Goal: Entertainment & Leisure: Browse casually

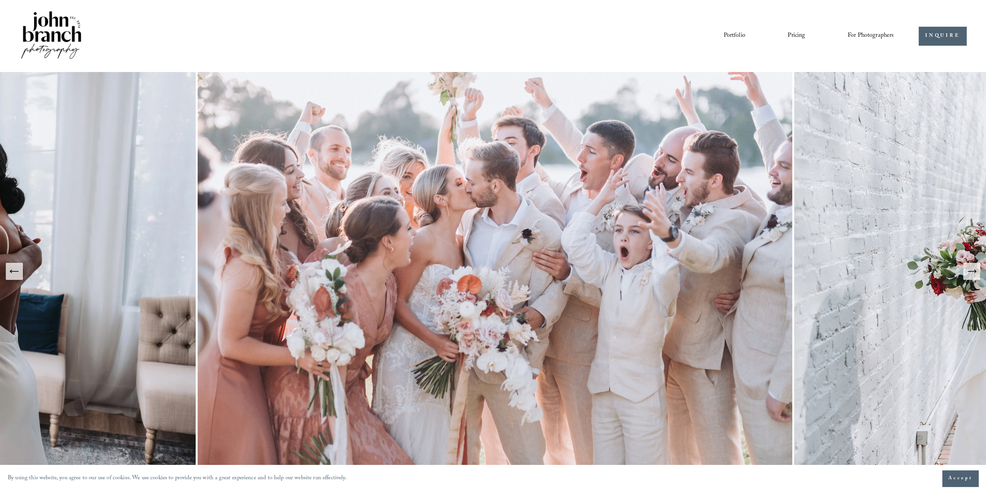
click at [973, 274] on icon "Next Slide" at bounding box center [971, 271] width 11 height 11
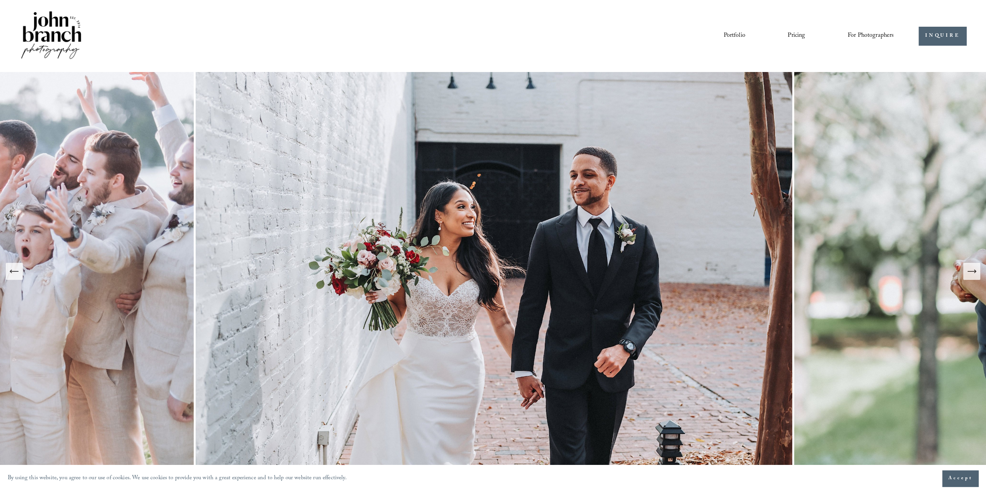
click at [973, 274] on icon "Next Slide" at bounding box center [971, 271] width 11 height 11
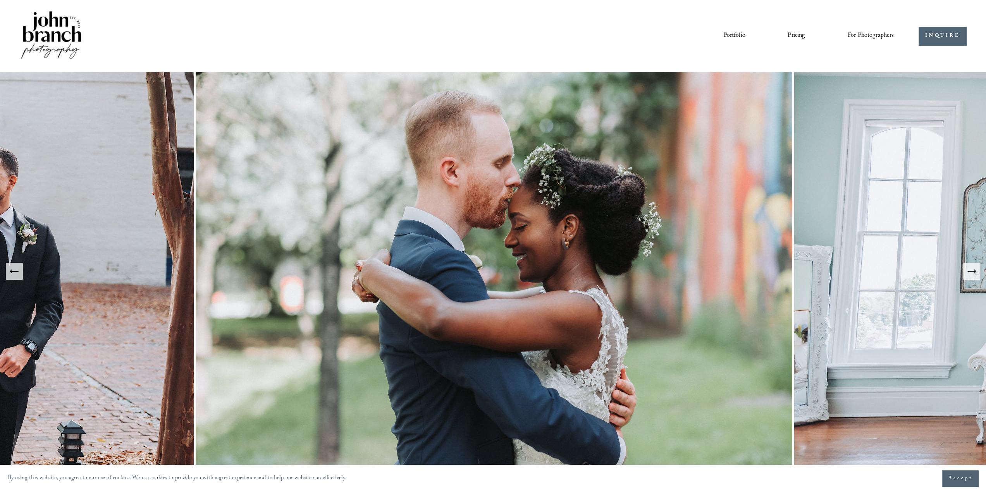
click at [973, 274] on icon "Next Slide" at bounding box center [971, 271] width 11 height 11
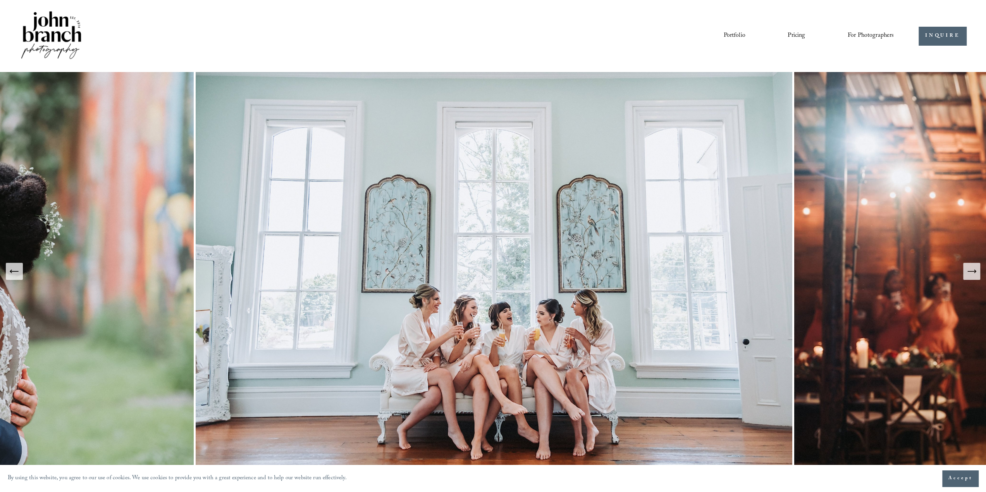
click at [973, 274] on icon "Next Slide" at bounding box center [971, 271] width 11 height 11
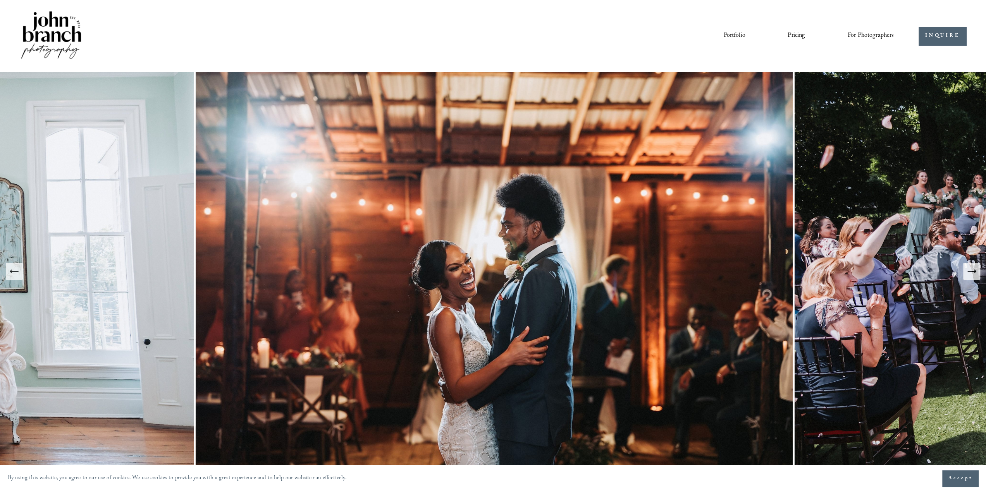
click at [973, 274] on icon "Next Slide" at bounding box center [971, 271] width 11 height 11
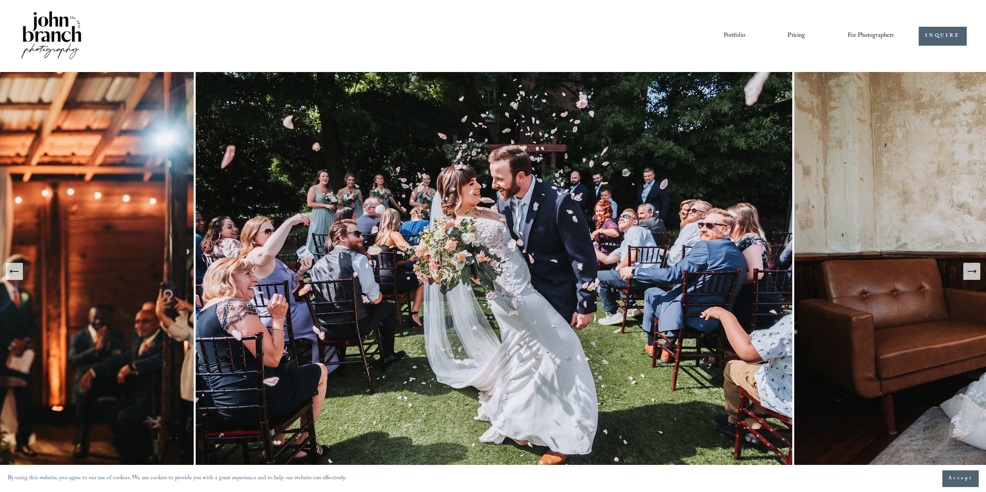
click at [973, 274] on icon "Next Slide" at bounding box center [971, 271] width 11 height 11
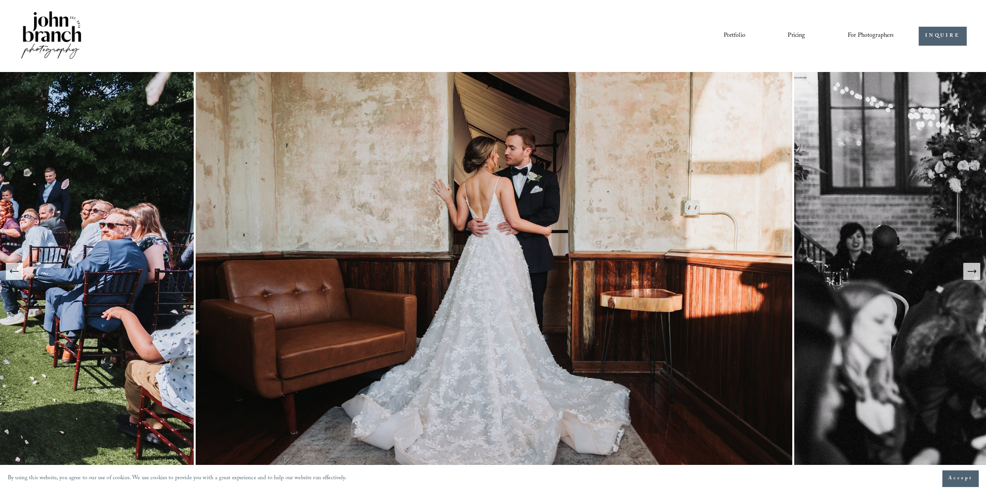
click at [973, 274] on icon "Next Slide" at bounding box center [971, 271] width 11 height 11
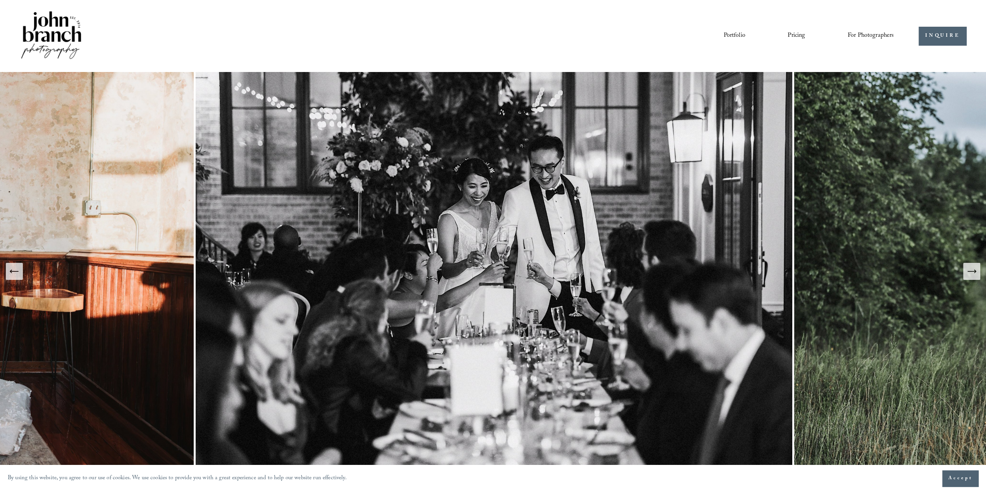
click at [971, 274] on icon "Next Slide" at bounding box center [971, 271] width 11 height 11
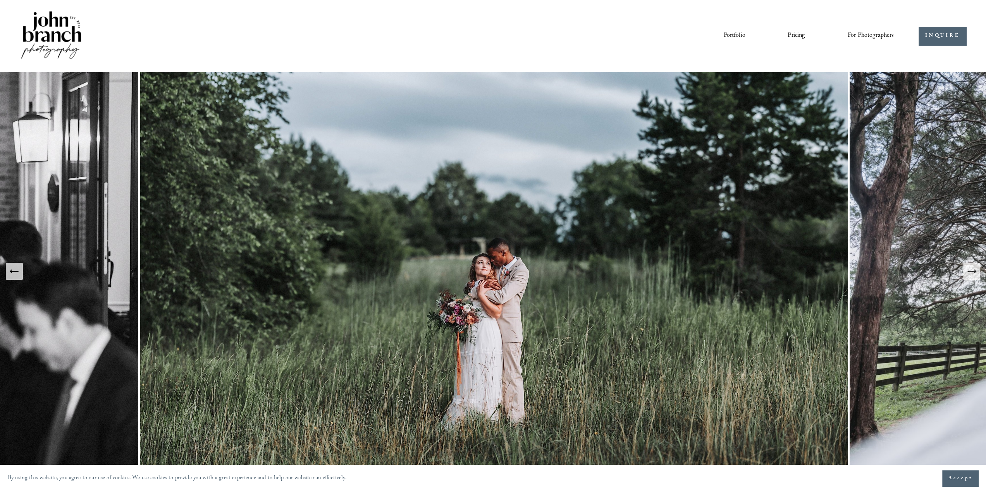
click at [970, 274] on icon "Next Slide" at bounding box center [971, 271] width 11 height 11
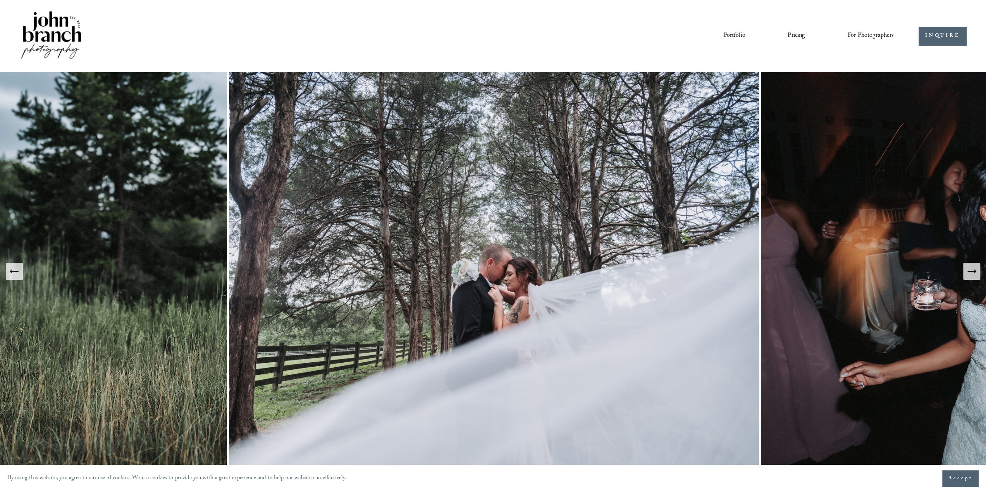
click at [970, 274] on icon "Next Slide" at bounding box center [971, 271] width 11 height 11
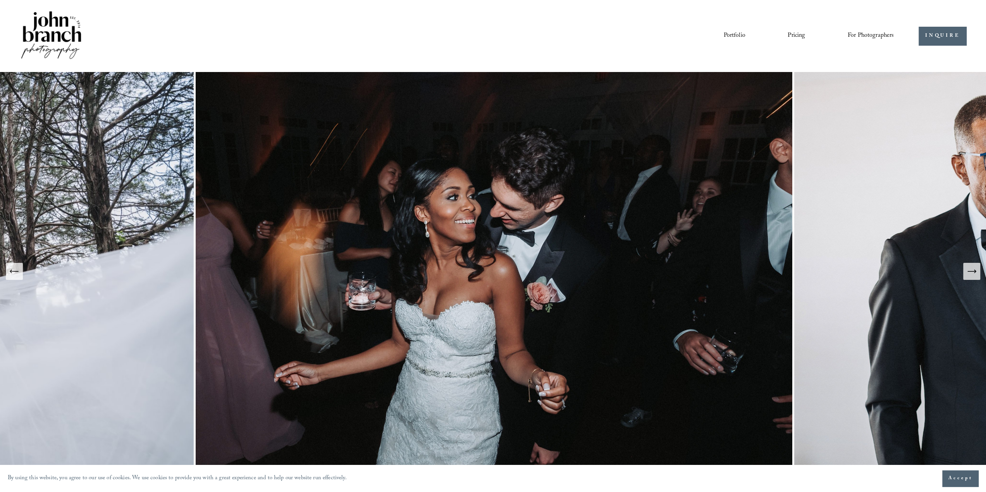
click at [970, 274] on icon "Next Slide" at bounding box center [971, 271] width 11 height 11
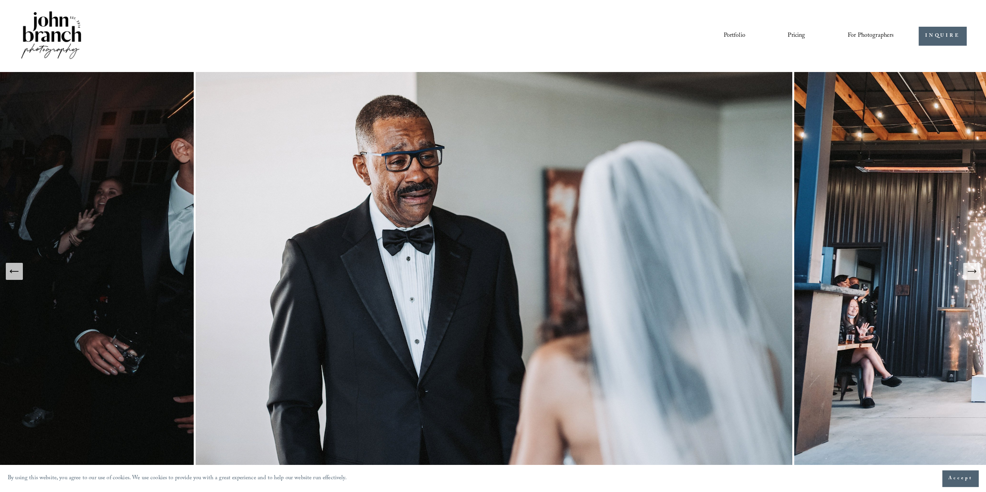
click at [970, 274] on icon "Next Slide" at bounding box center [971, 271] width 11 height 11
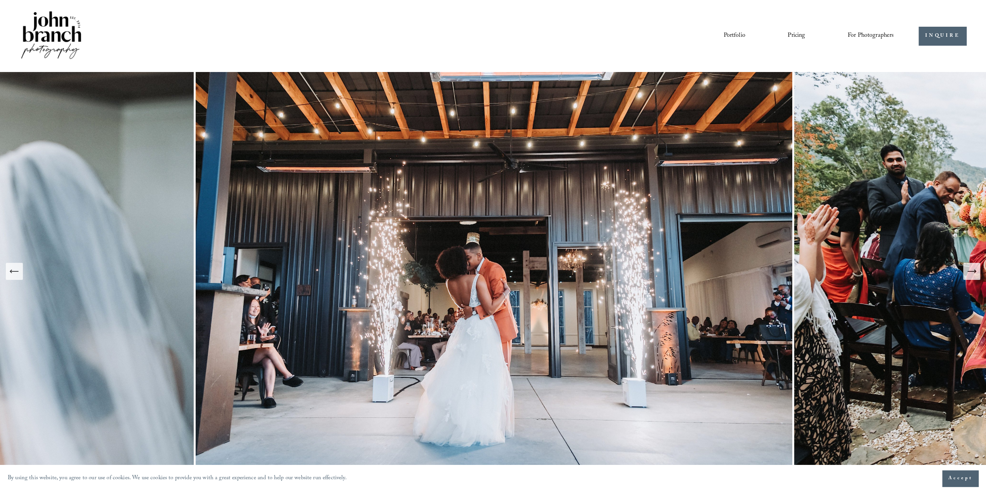
click at [970, 274] on icon "Next Slide" at bounding box center [971, 271] width 11 height 11
